Goal: Information Seeking & Learning: Learn about a topic

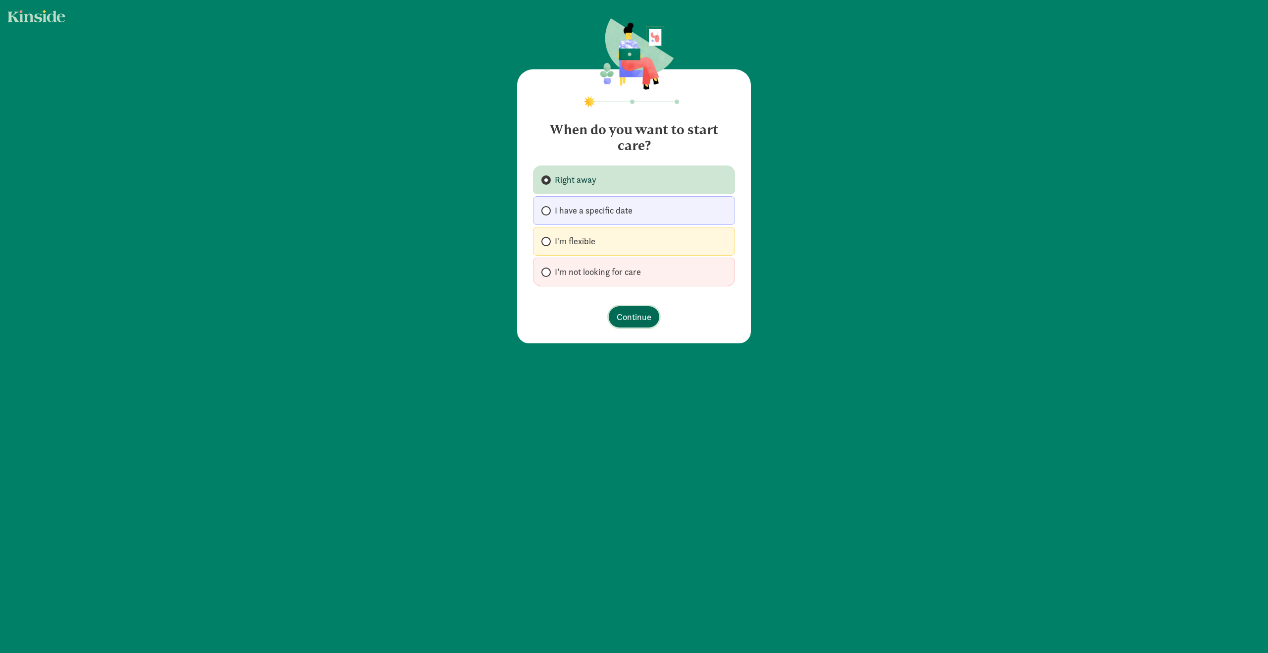
click at [639, 317] on span "Continue" at bounding box center [633, 316] width 35 height 13
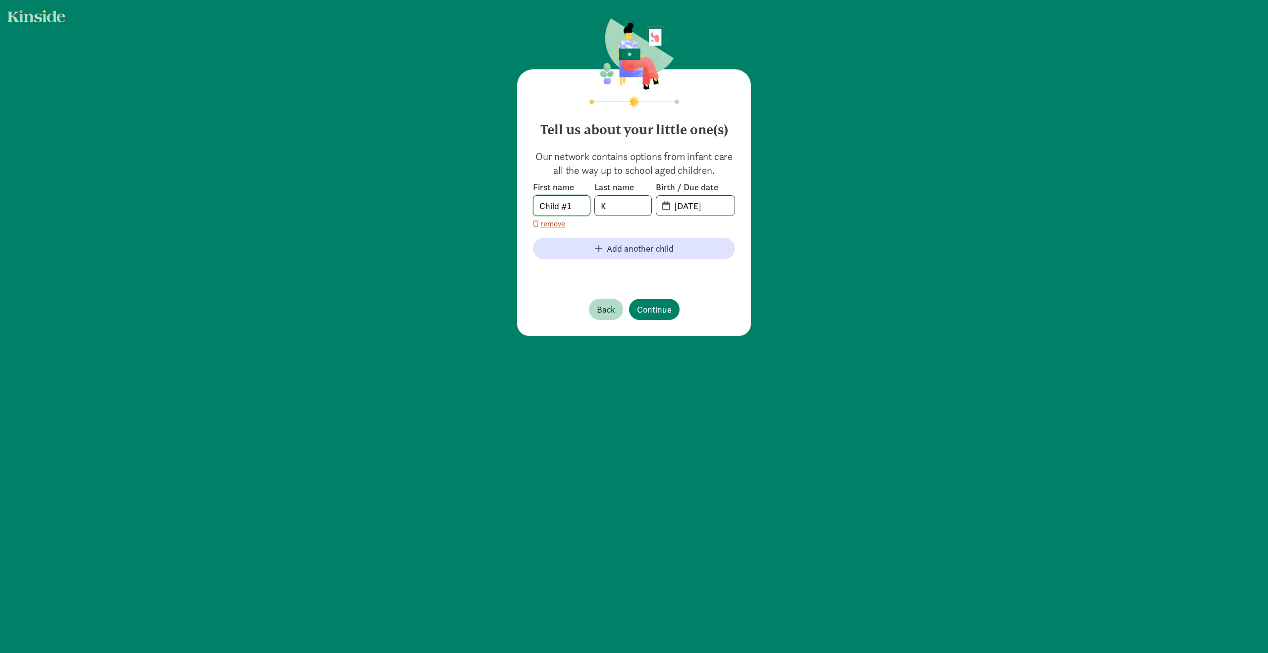
click at [560, 206] on input "Child #1" at bounding box center [561, 206] width 56 height 20
drag, startPoint x: 571, startPoint y: 205, endPoint x: 408, endPoint y: 185, distance: 164.7
click at [408, 185] on div "Tell us about your little one(s) Our network contains options from infant care …" at bounding box center [634, 178] width 1268 height 356
type input "Sid"
click at [686, 206] on input "[DATE]" at bounding box center [701, 206] width 66 height 20
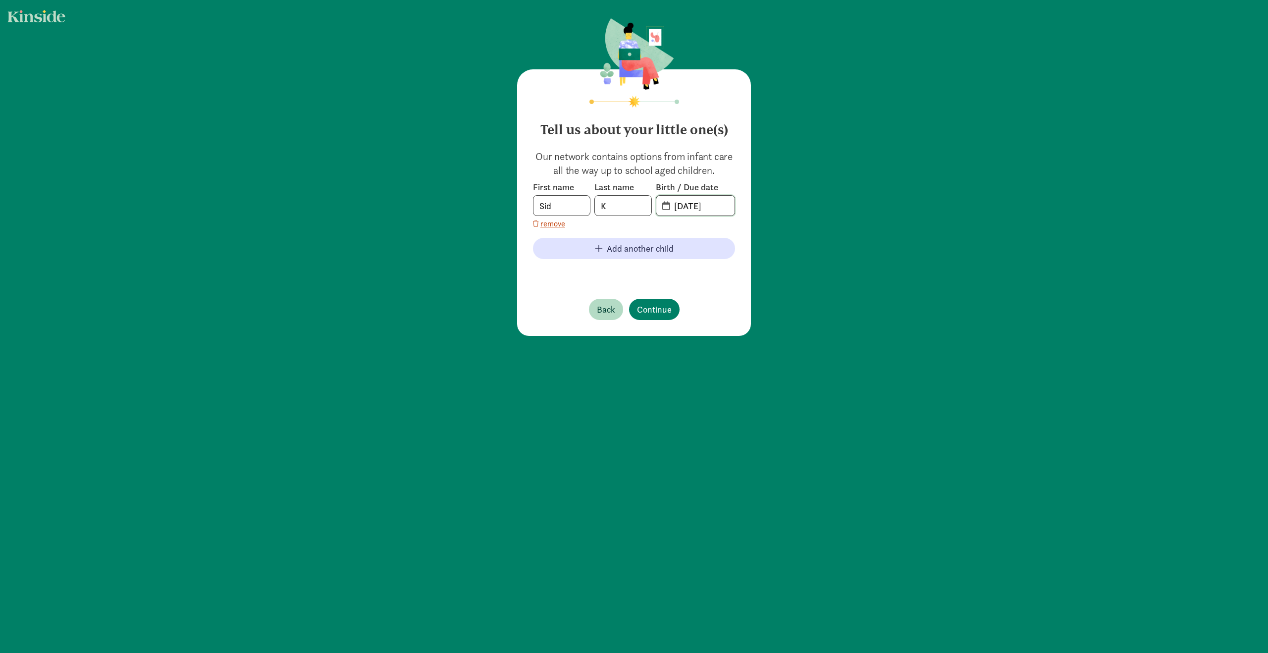
drag, startPoint x: 675, startPoint y: 206, endPoint x: 758, endPoint y: 204, distance: 82.2
click at [758, 204] on div "Tell us about your little one(s) Our network contains options from infant care …" at bounding box center [634, 178] width 1268 height 356
type input "[DATE]"
click at [642, 242] on span "Add another child" at bounding box center [640, 248] width 67 height 13
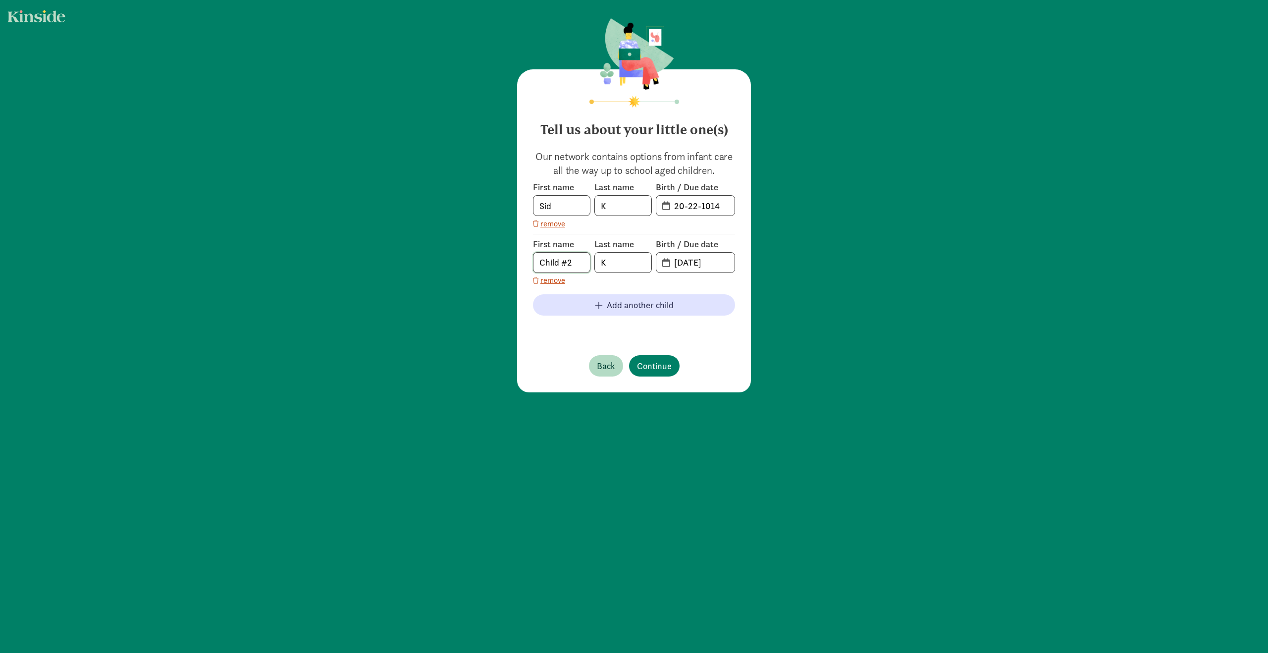
click at [567, 272] on input "Child #2" at bounding box center [561, 263] width 56 height 20
drag, startPoint x: 572, startPoint y: 266, endPoint x: 486, endPoint y: 255, distance: 86.8
click at [486, 255] on div "Tell us about your little one(s) Our network contains options from infant care …" at bounding box center [634, 206] width 1268 height 412
type input "[DEMOGRAPHIC_DATA]"
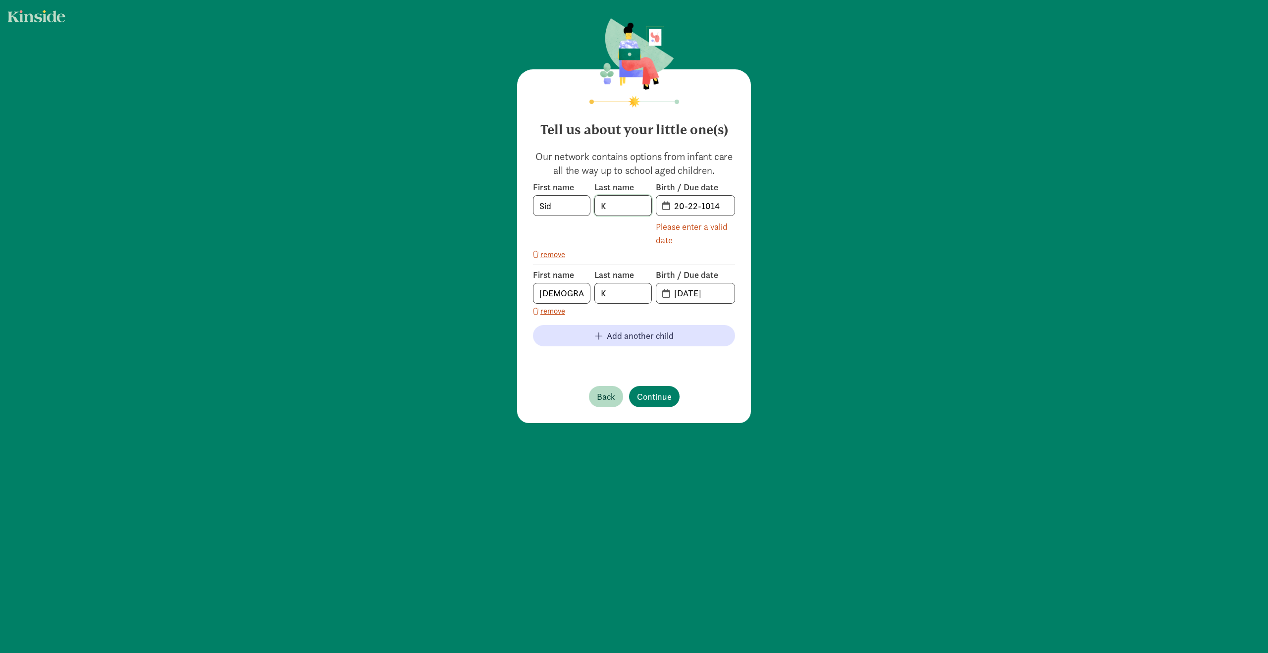
click at [629, 209] on input "K" at bounding box center [623, 206] width 56 height 20
type input "[PERSON_NAME]"
click at [612, 291] on input "K" at bounding box center [623, 293] width 56 height 20
type input "[PERSON_NAME]"
drag, startPoint x: 675, startPoint y: 292, endPoint x: 763, endPoint y: 295, distance: 88.2
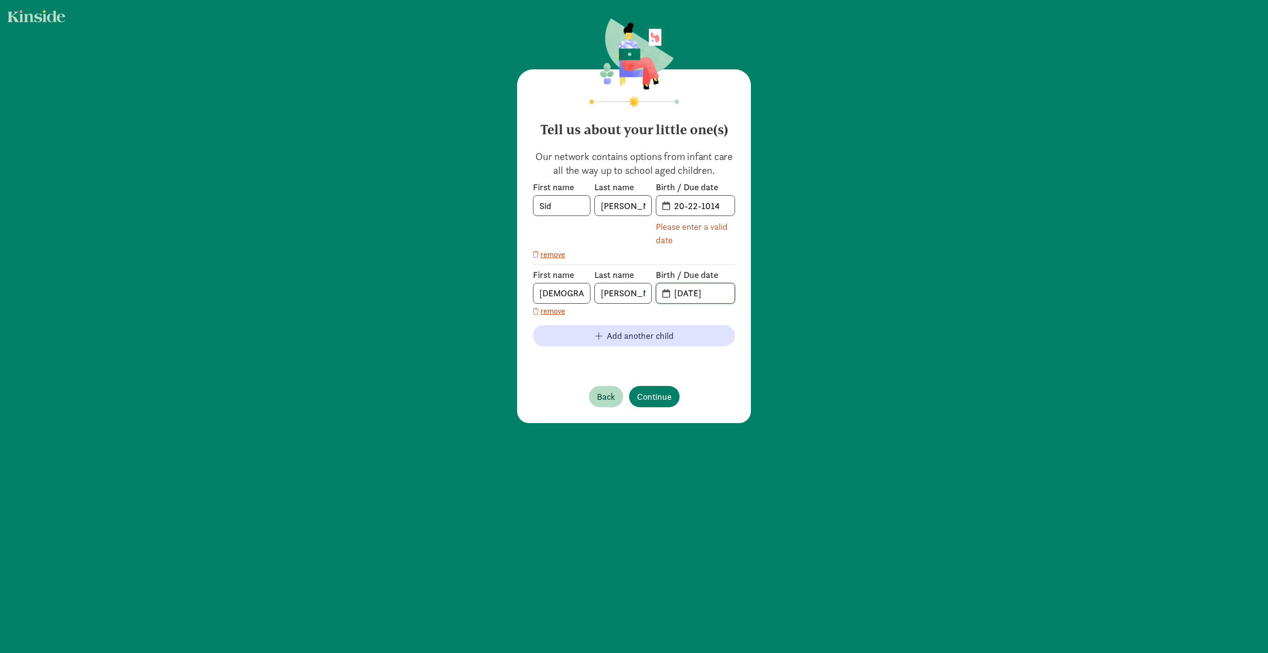
click at [763, 295] on div "Tell us about your little one(s) Our network contains options from infant care …" at bounding box center [634, 221] width 1268 height 443
type input "[DATE]"
click at [649, 387] on button "Continue" at bounding box center [654, 396] width 51 height 21
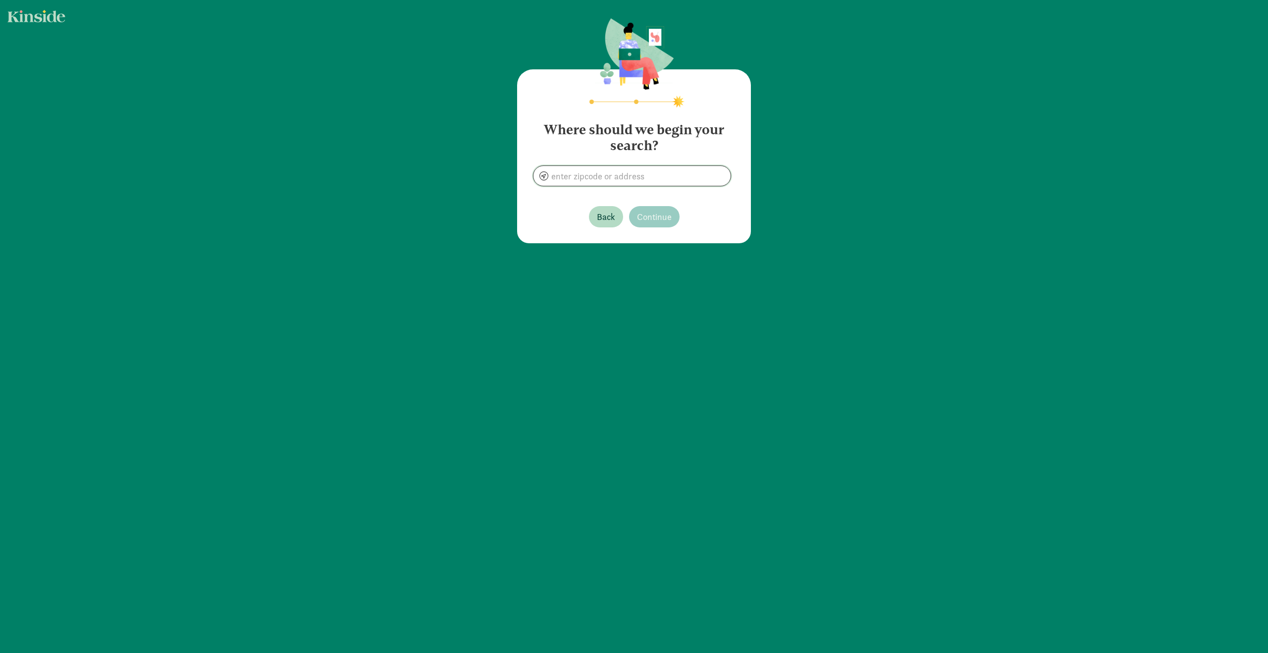
click at [648, 174] on input at bounding box center [631, 176] width 197 height 20
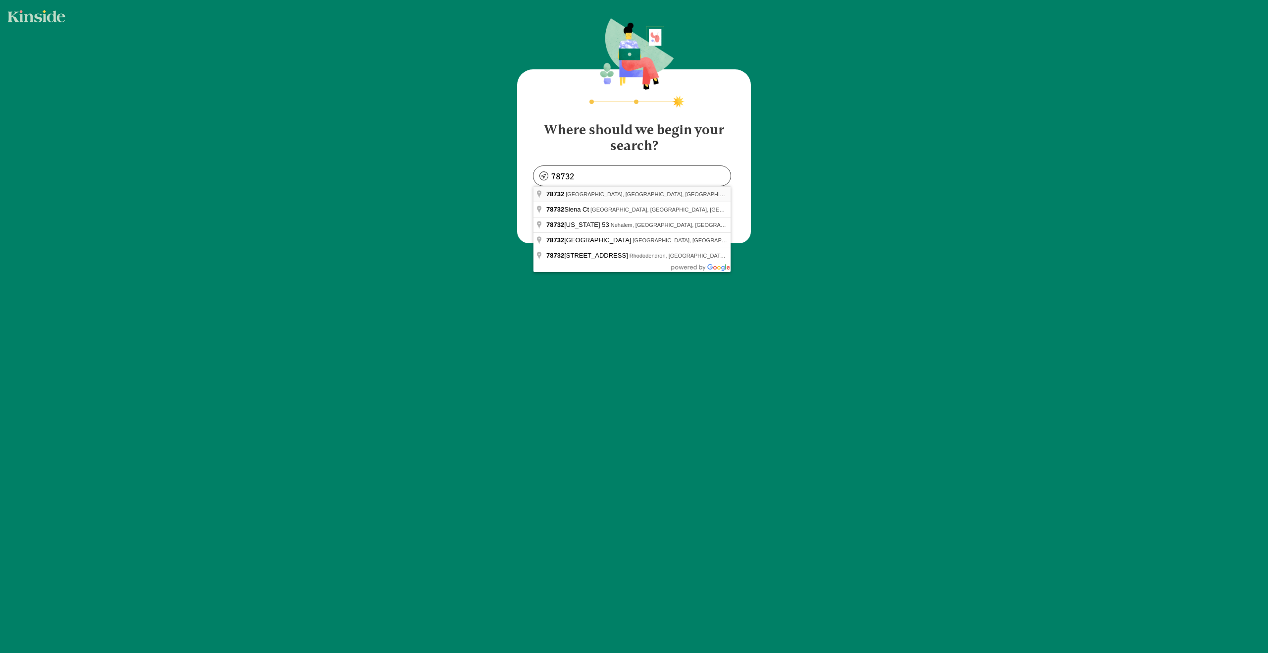
type input "[GEOGRAPHIC_DATA], [GEOGRAPHIC_DATA]"
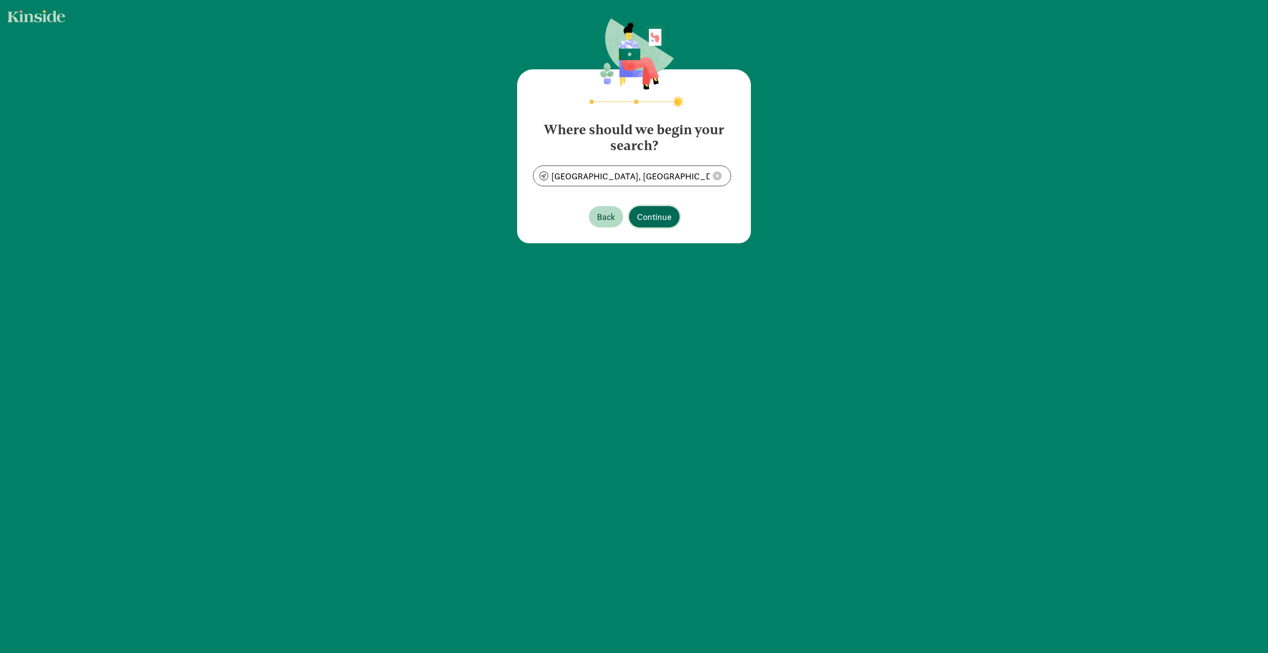
click at [644, 214] on span "Continue" at bounding box center [654, 216] width 35 height 13
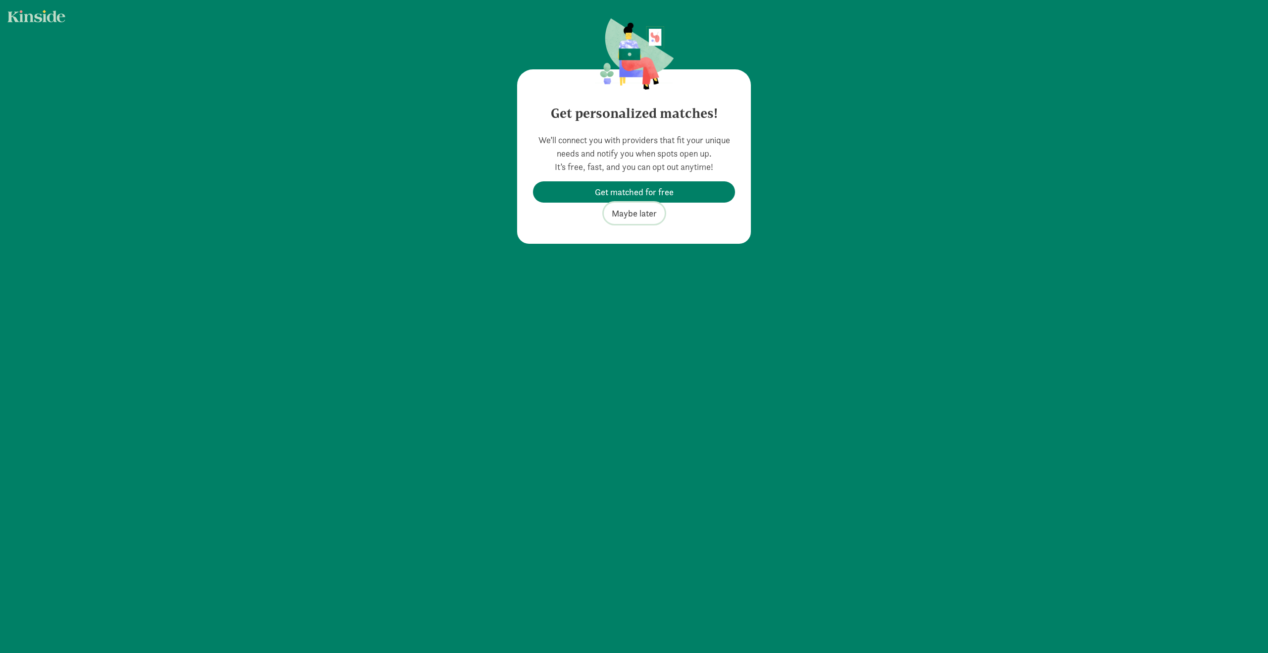
click at [629, 215] on span "Maybe later" at bounding box center [633, 212] width 45 height 13
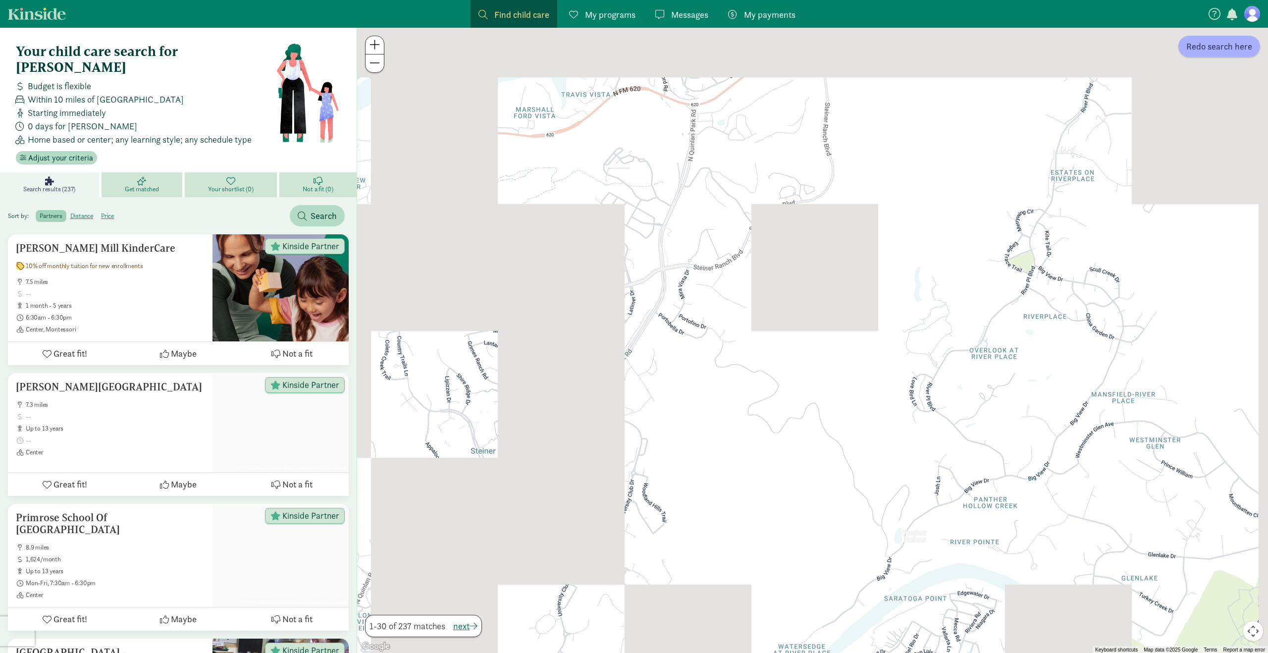
drag, startPoint x: 709, startPoint y: 233, endPoint x: 688, endPoint y: 317, distance: 87.2
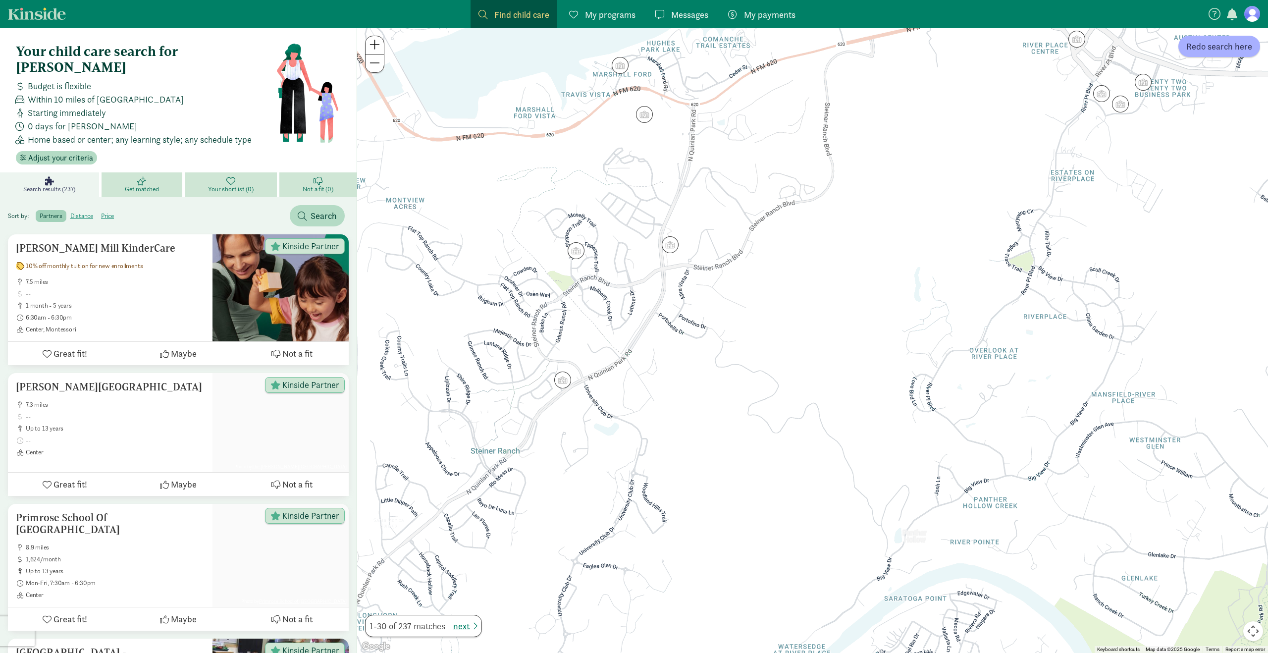
click at [688, 317] on div at bounding box center [812, 340] width 911 height 625
click at [641, 117] on img "Click to see details" at bounding box center [644, 114] width 19 height 19
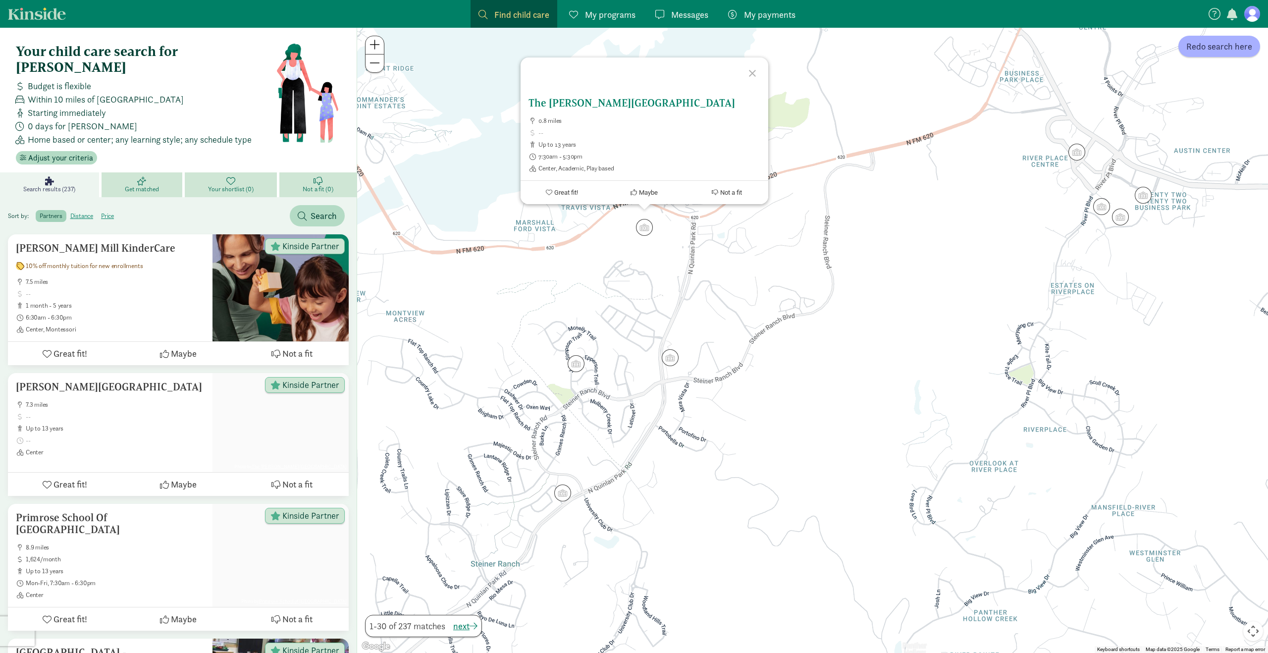
click at [553, 194] on button "Great fit!" at bounding box center [561, 192] width 83 height 23
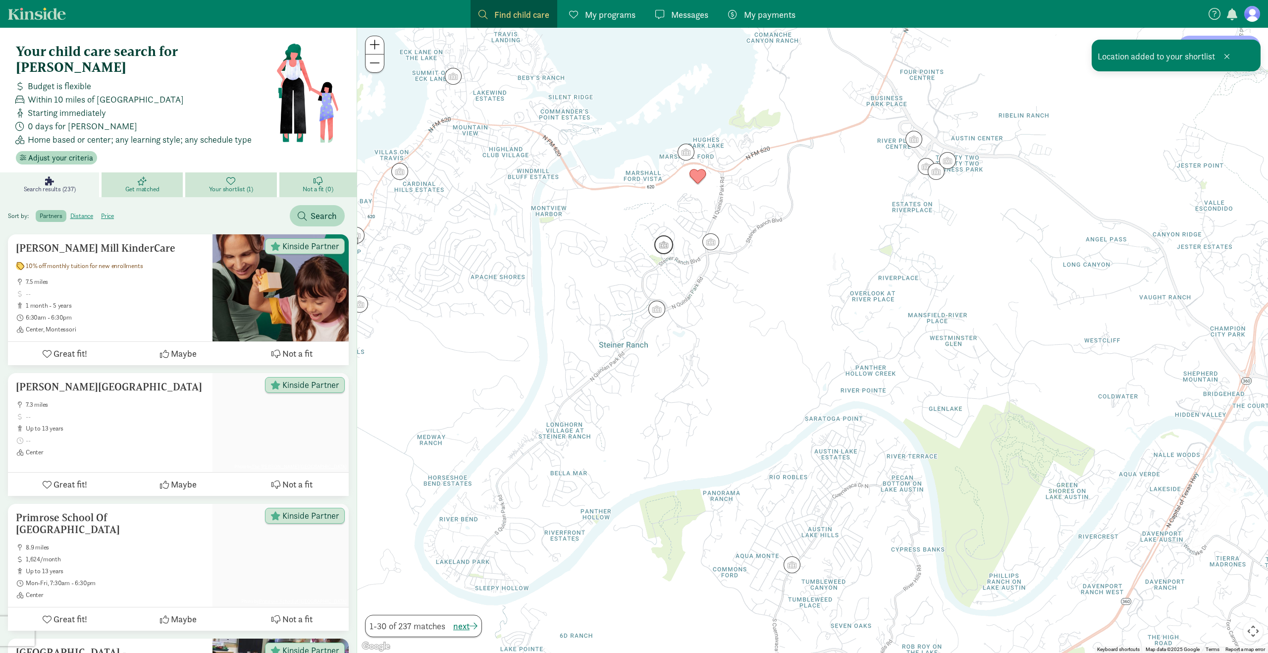
click at [666, 249] on img "Click to see details" at bounding box center [663, 244] width 19 height 19
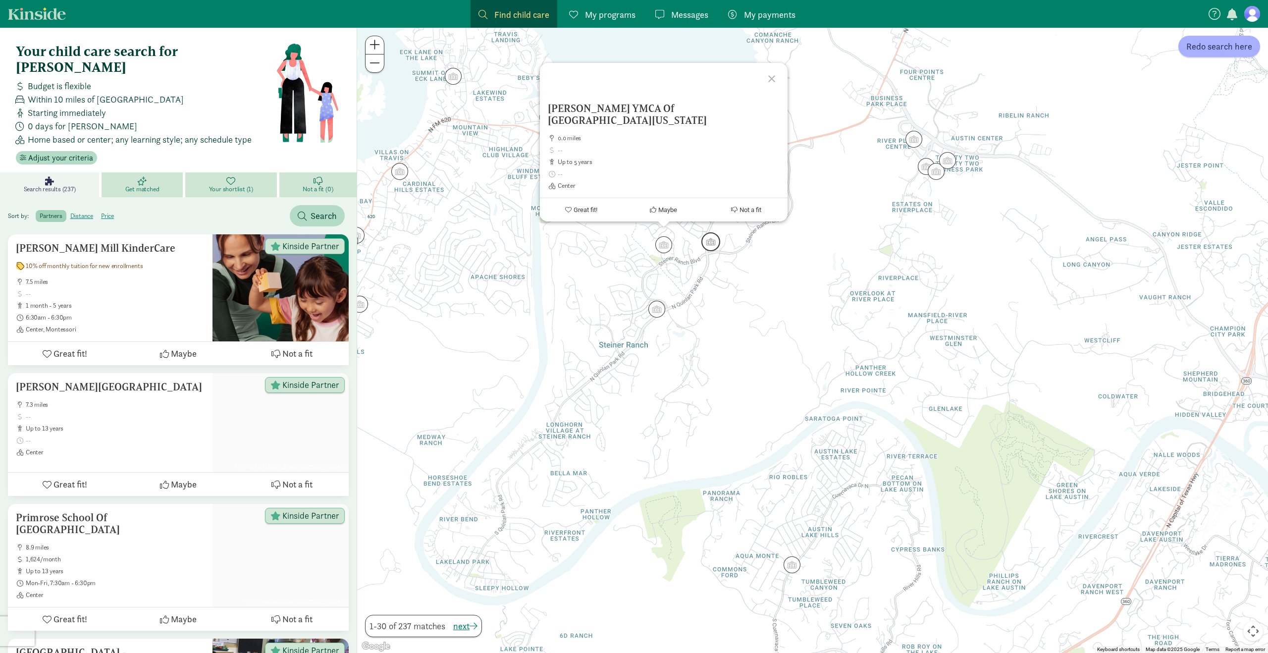
click at [714, 248] on img "Click to see details" at bounding box center [710, 241] width 19 height 19
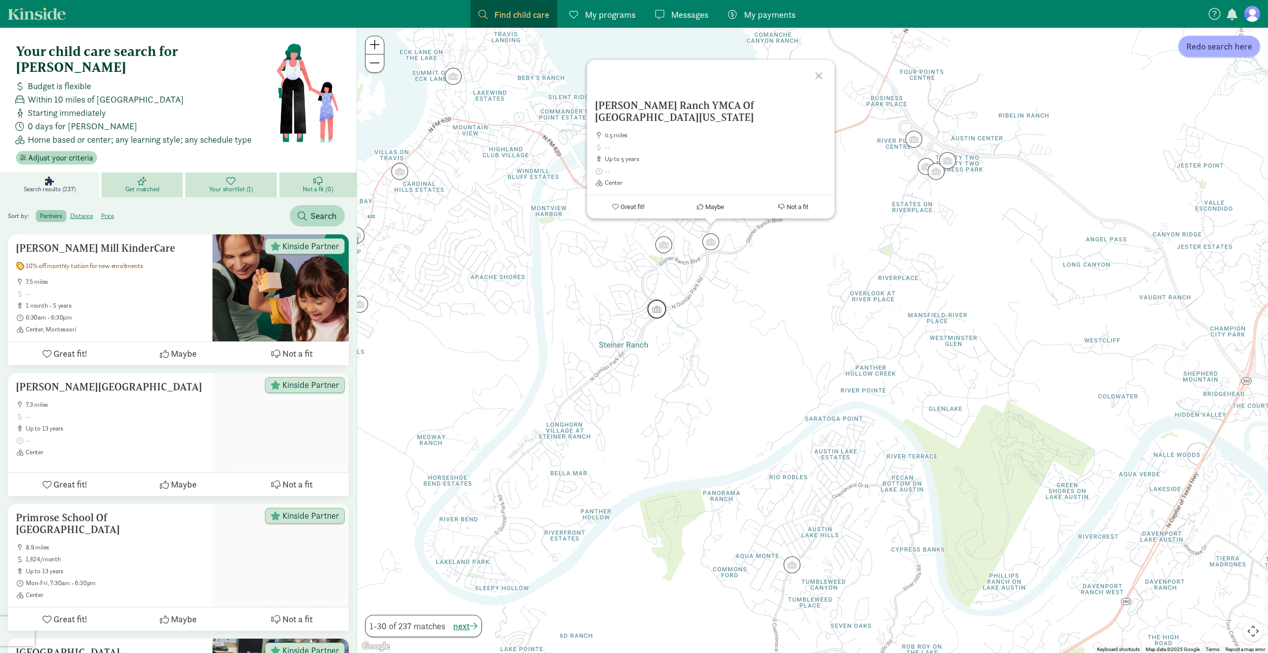
click at [655, 304] on img "Click to see details" at bounding box center [656, 309] width 19 height 19
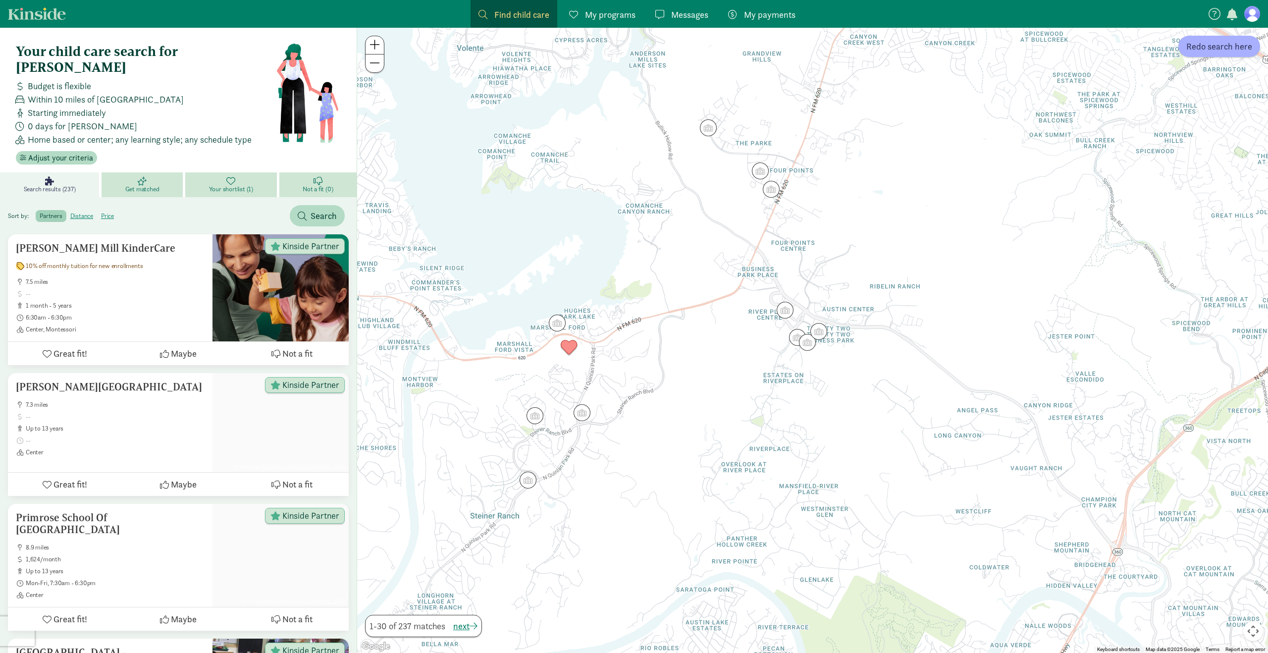
drag, startPoint x: 861, startPoint y: 195, endPoint x: 728, endPoint y: 368, distance: 218.4
click at [728, 368] on div "To navigate, press the arrow keys." at bounding box center [812, 340] width 911 height 625
click at [776, 187] on img "Click to see details" at bounding box center [771, 189] width 19 height 19
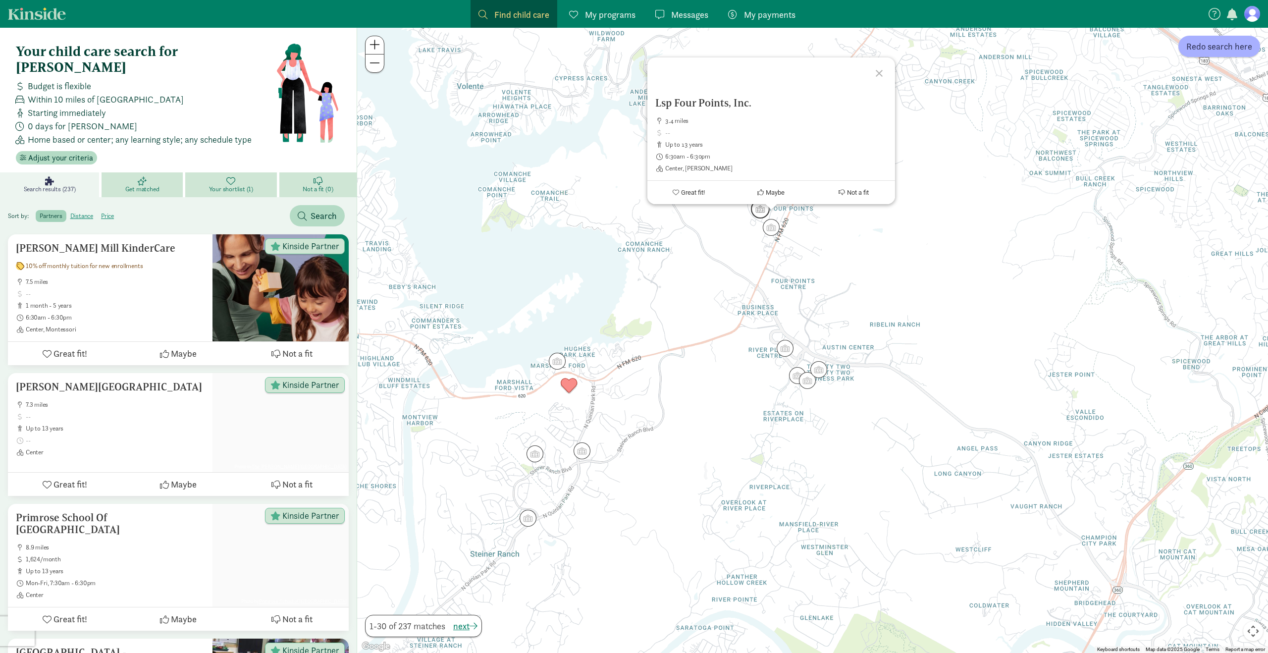
click at [756, 210] on img "Click to see details" at bounding box center [760, 209] width 19 height 19
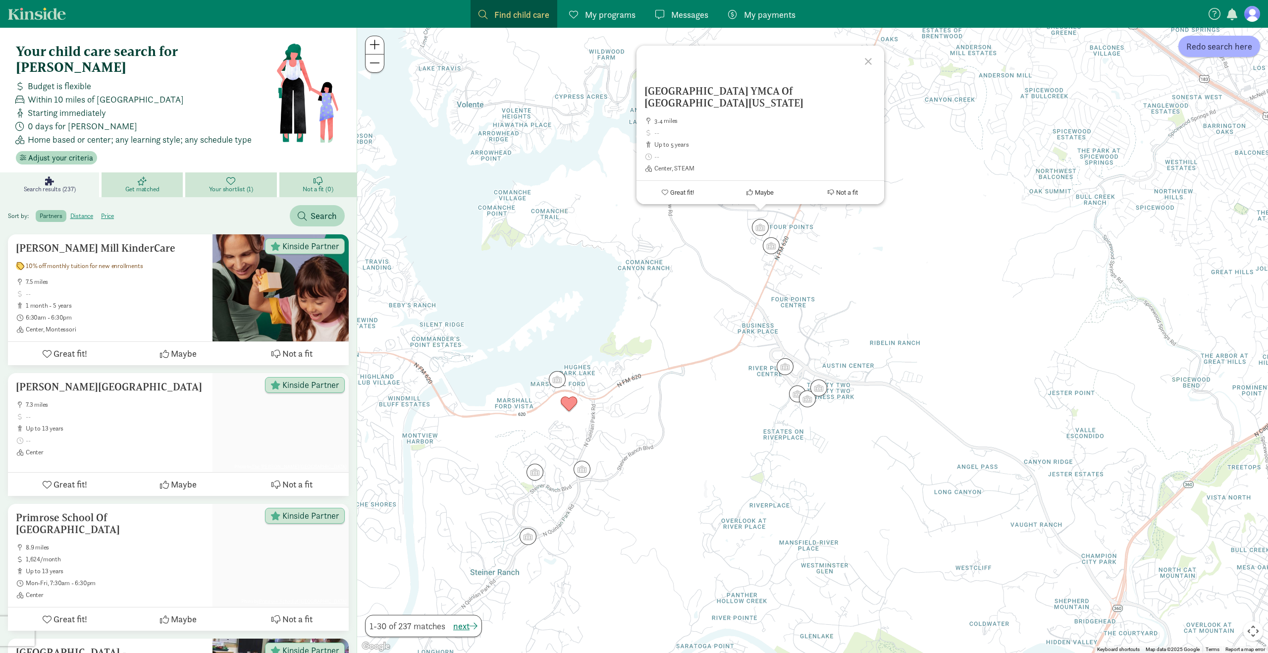
click at [907, 241] on div "To navigate, press the arrow keys. [GEOGRAPHIC_DATA] Of [GEOGRAPHIC_DATA][US_ST…" at bounding box center [812, 340] width 911 height 625
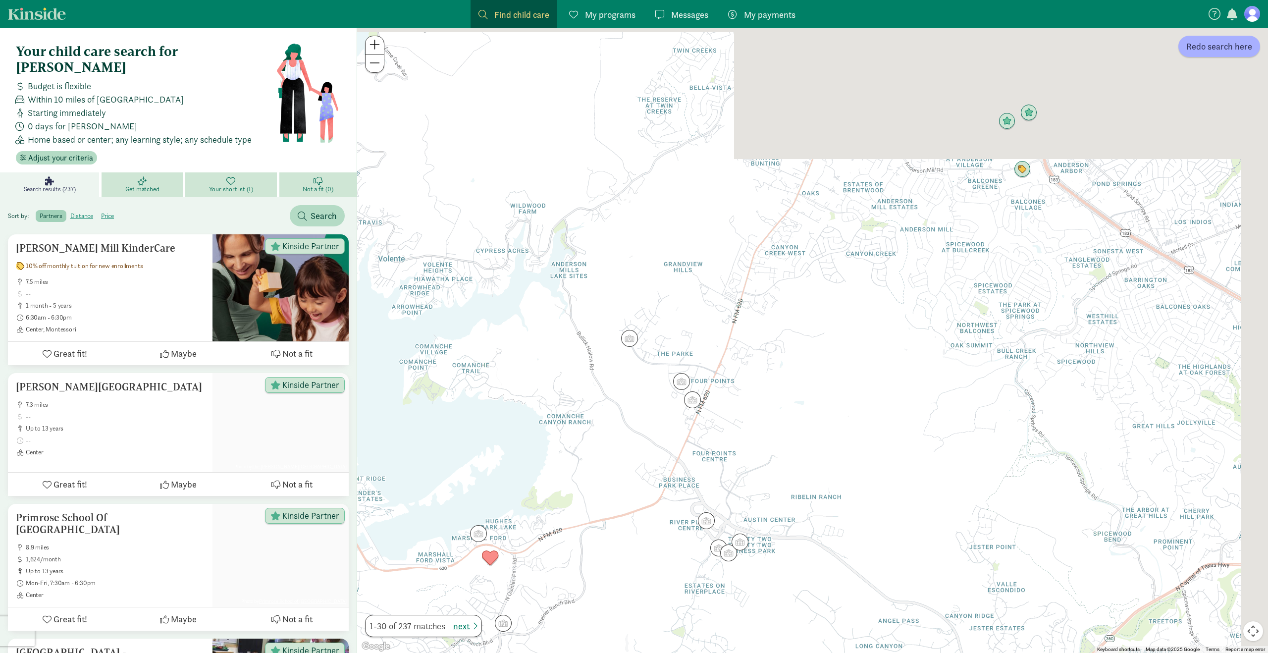
drag, startPoint x: 875, startPoint y: 203, endPoint x: 794, endPoint y: 360, distance: 177.4
click at [794, 360] on div at bounding box center [812, 340] width 911 height 625
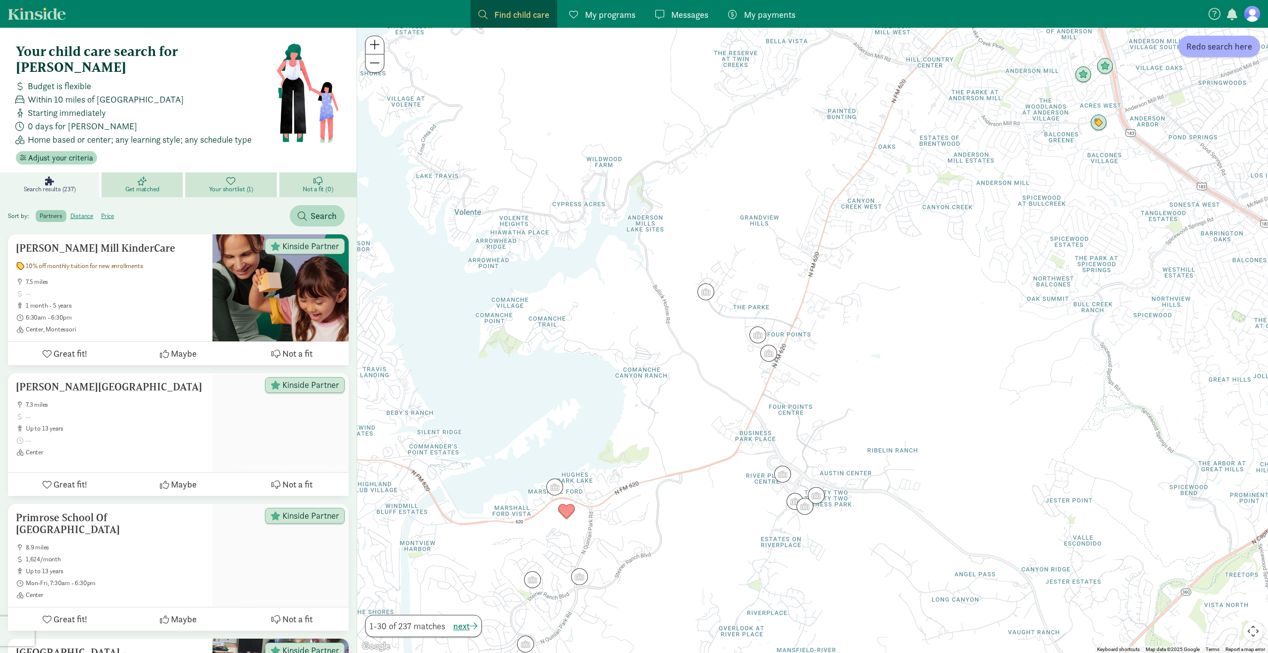
drag, startPoint x: 849, startPoint y: 437, endPoint x: 927, endPoint y: 389, distance: 92.0
click at [927, 389] on div at bounding box center [812, 340] width 911 height 625
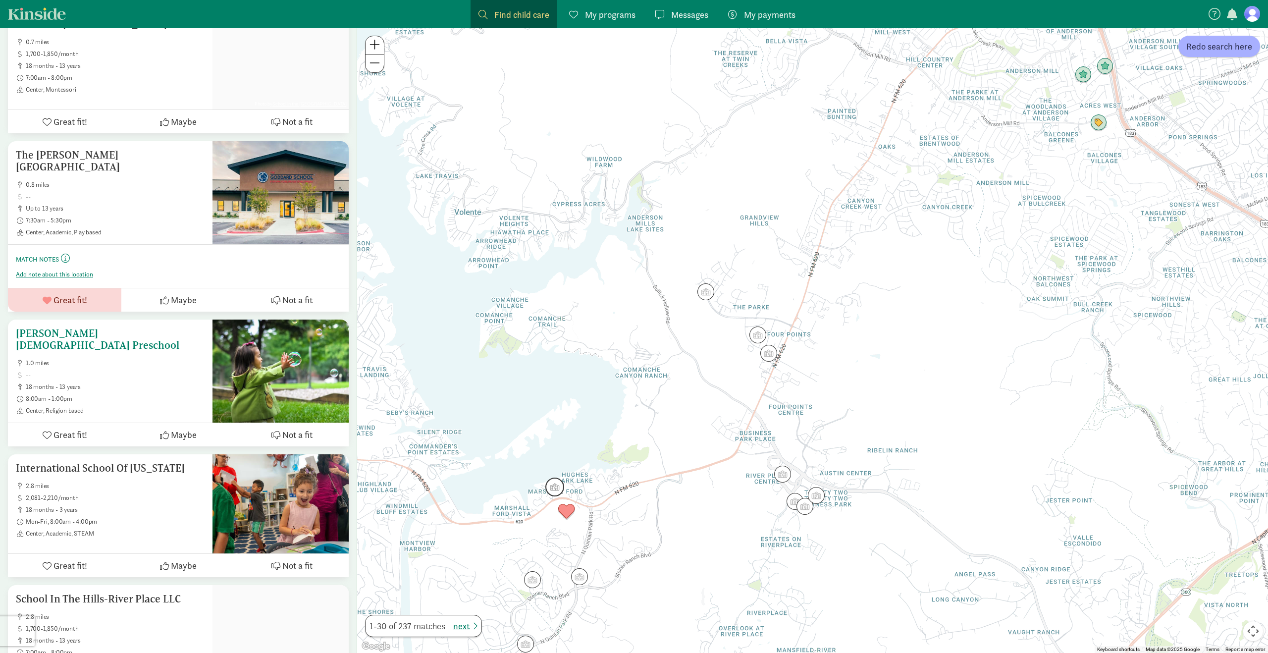
scroll to position [2043, 0]
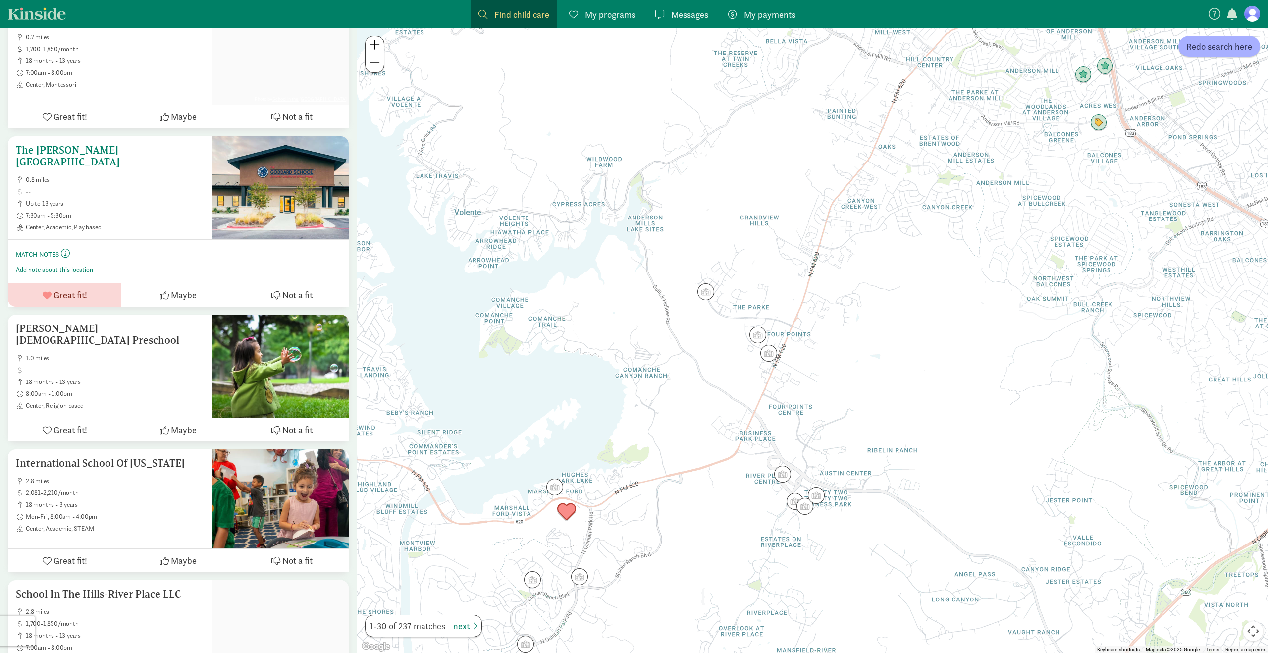
click at [240, 141] on div at bounding box center [280, 187] width 136 height 103
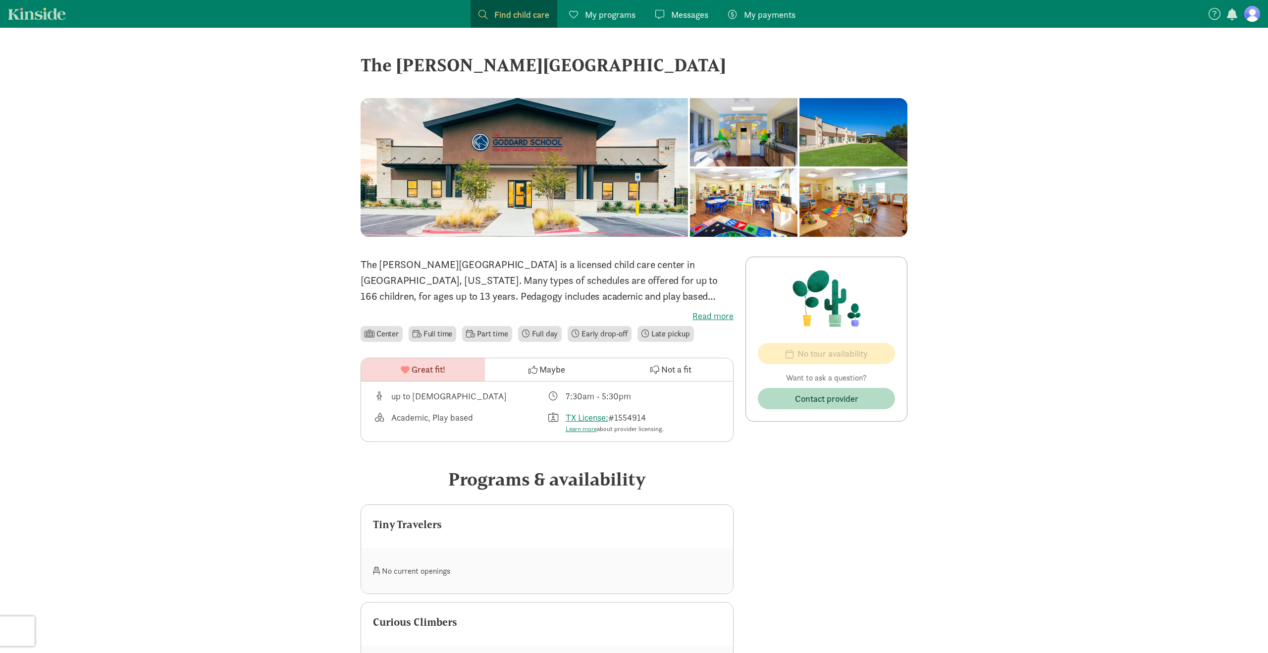
click at [705, 314] on label "Read more" at bounding box center [546, 316] width 373 height 12
click at [0, 0] on input "Read more" at bounding box center [0, 0] width 0 height 0
